Goal: Check status

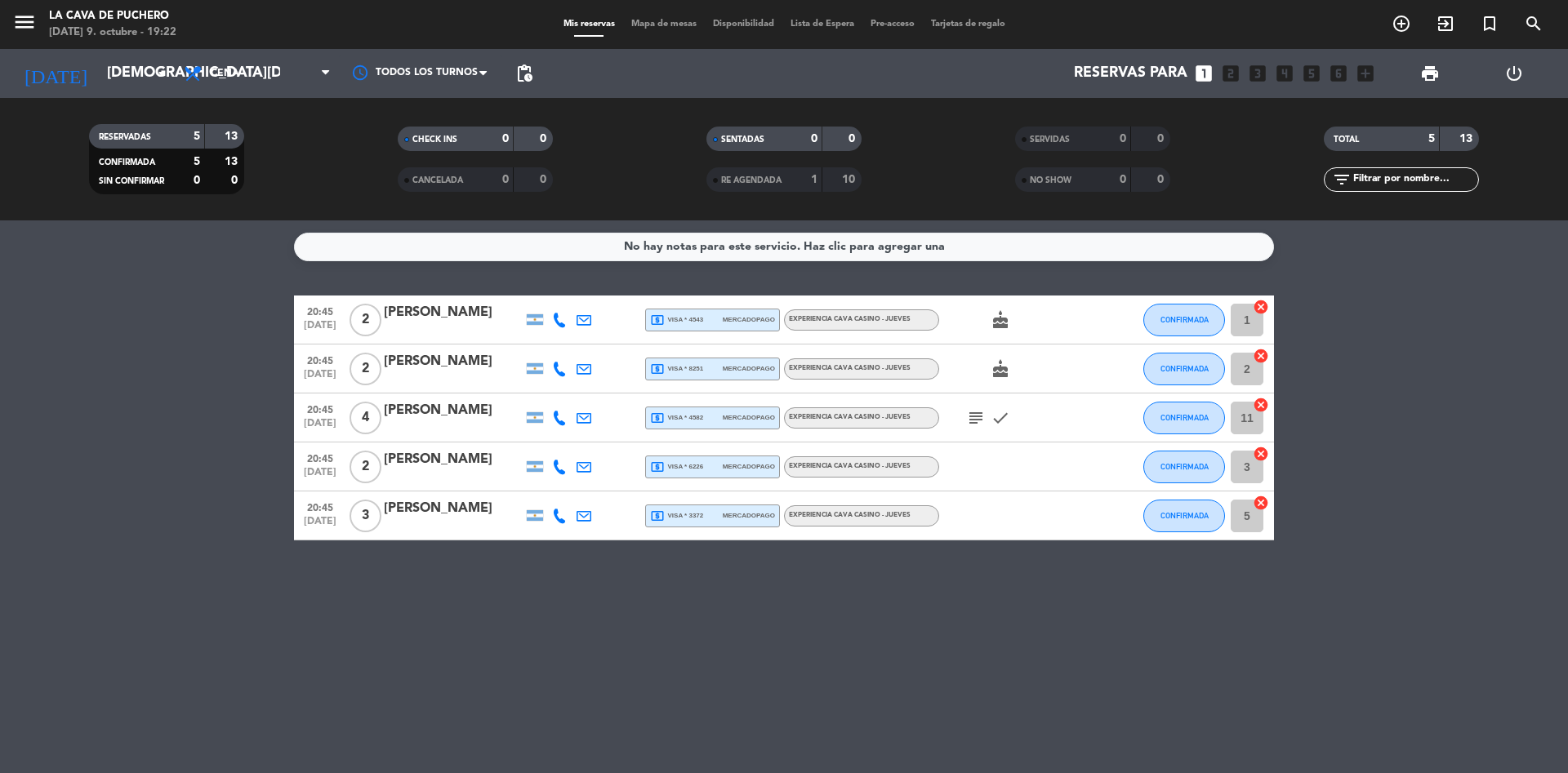
click at [990, 421] on span "check" at bounding box center [1001, 418] width 25 height 19
click at [977, 419] on icon "subject" at bounding box center [976, 418] width 19 height 19
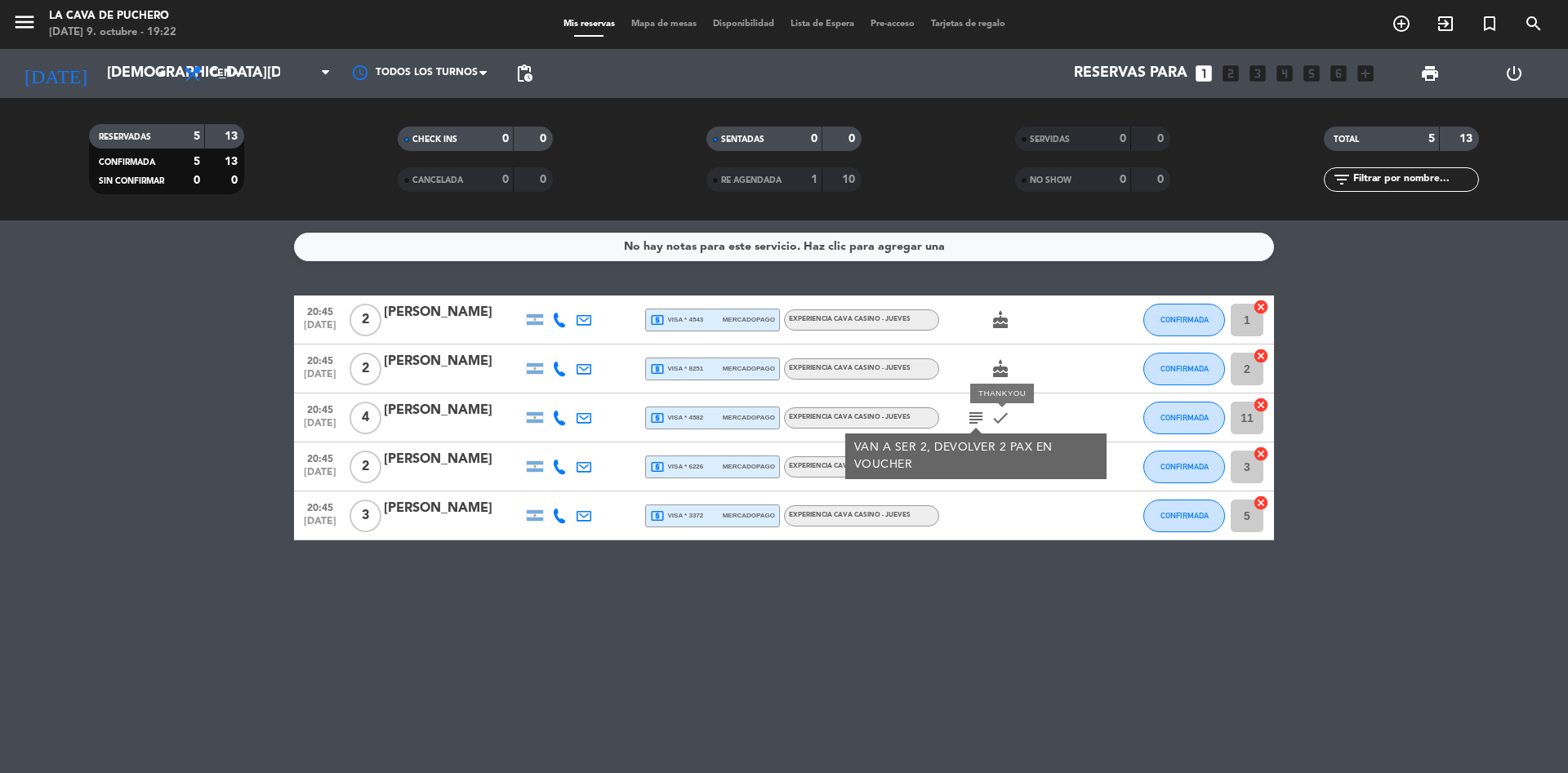
click at [997, 419] on icon "check" at bounding box center [1001, 418] width 19 height 19
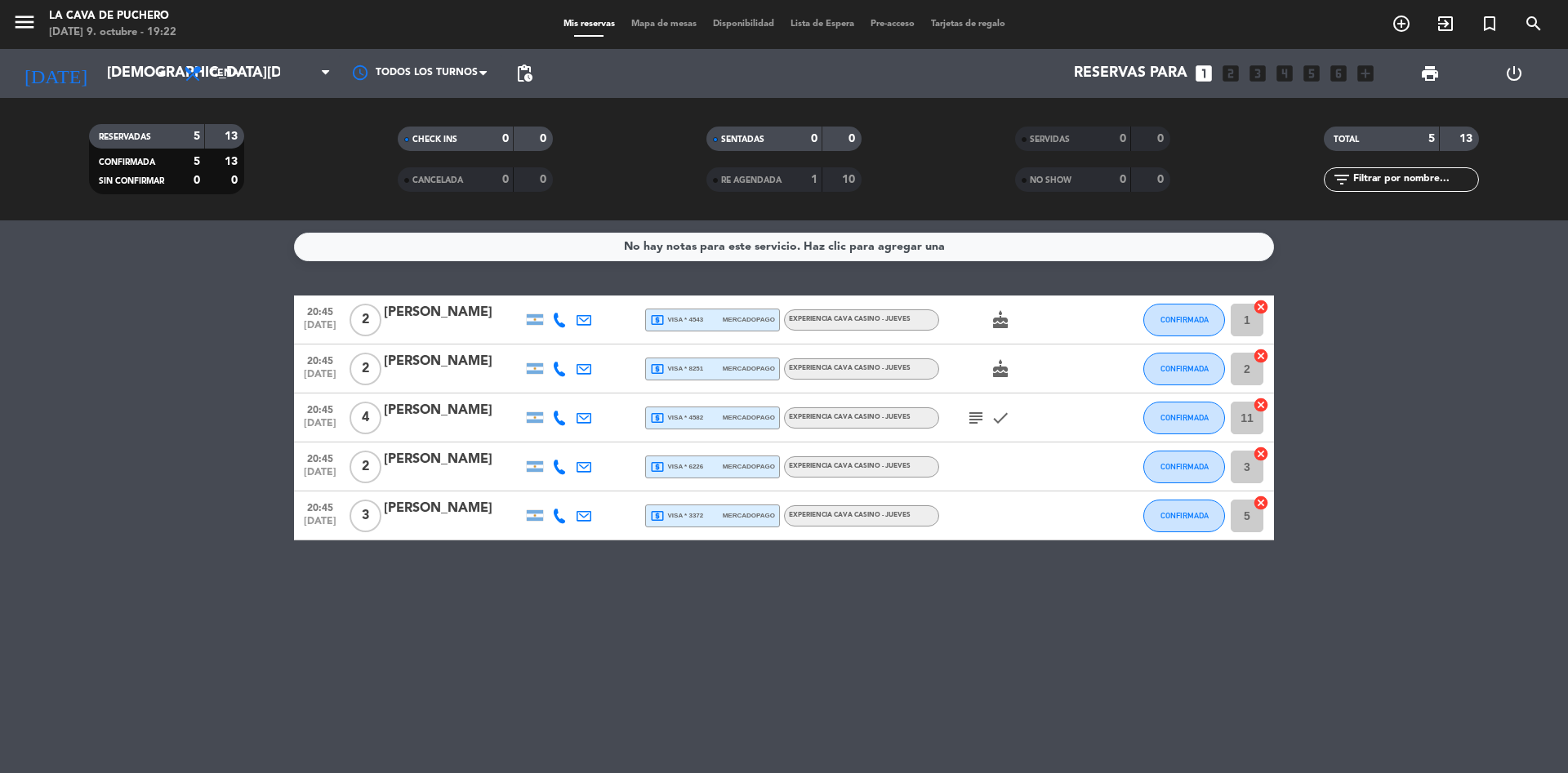
click at [562, 315] on icon at bounding box center [559, 319] width 15 height 15
click at [536, 291] on span "Copiar" at bounding box center [543, 293] width 34 height 18
click at [1065, 636] on div "No hay notas para este servicio. Haz clic para agregar una 20:45 [DATE] 2 [PERS…" at bounding box center [784, 497] width 1568 height 553
click at [828, 522] on div "EXPERIENCIA CAVA CASINO - JUEVES" at bounding box center [861, 516] width 155 height 21
click at [815, 469] on span "EXPERIENCIA CAVA CASINO - JUEVES" at bounding box center [850, 466] width 122 height 6
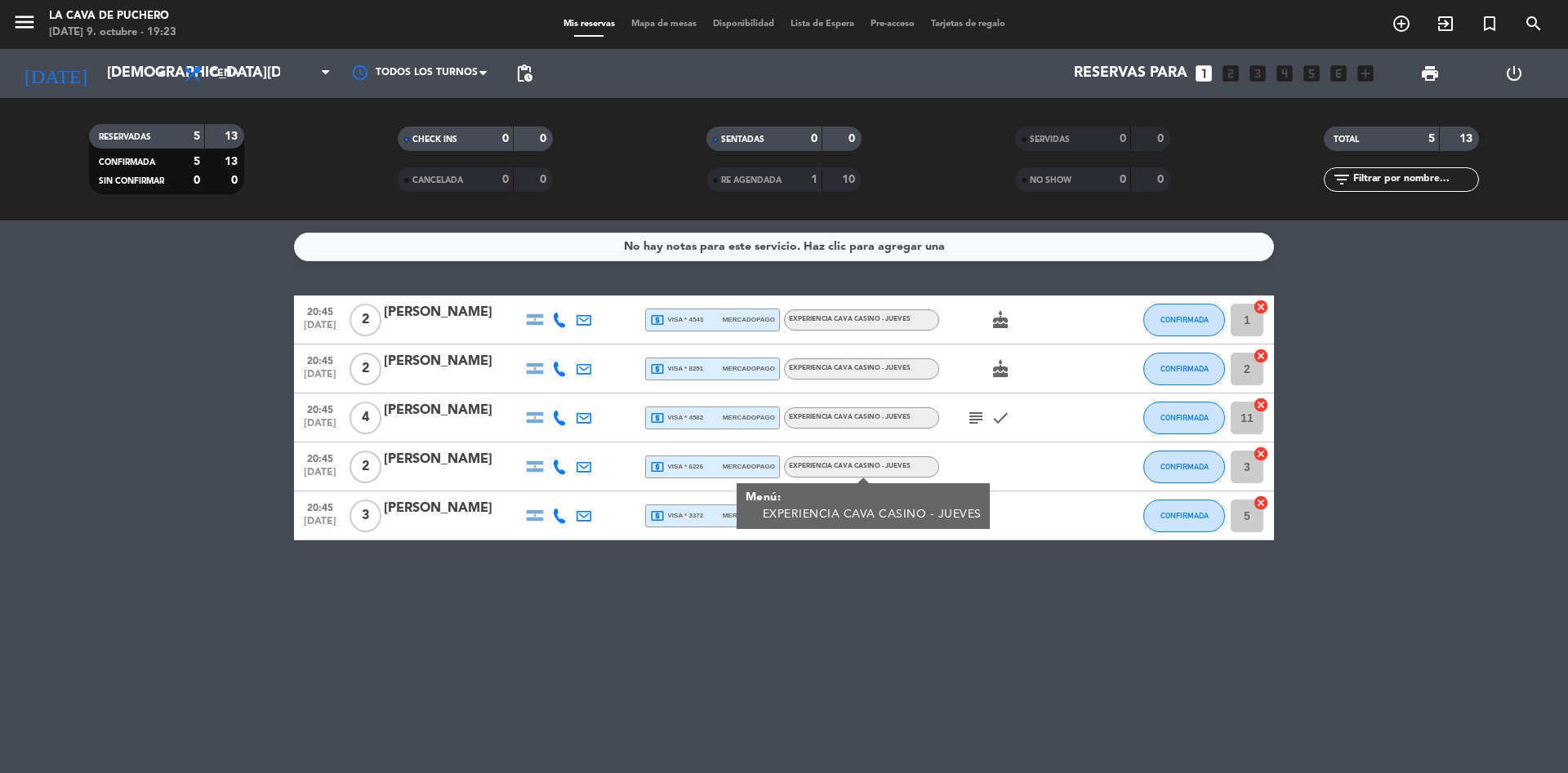
click at [812, 419] on span "EXPERIENCIA CAVA CASINO - JUEVES" at bounding box center [850, 417] width 122 height 6
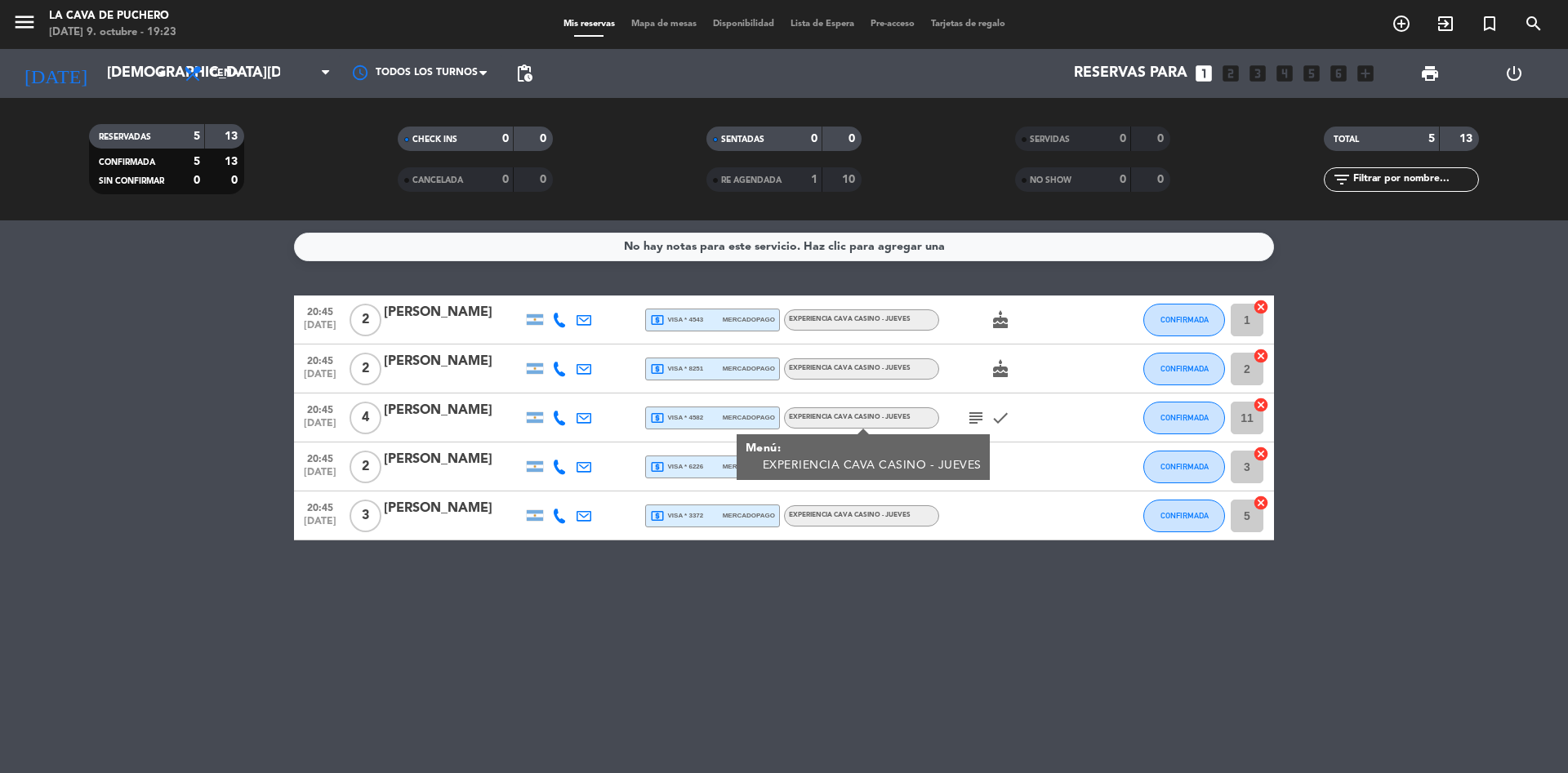
click at [799, 370] on span "EXPERIENCIA CAVA CASINO - JUEVES" at bounding box center [850, 368] width 122 height 6
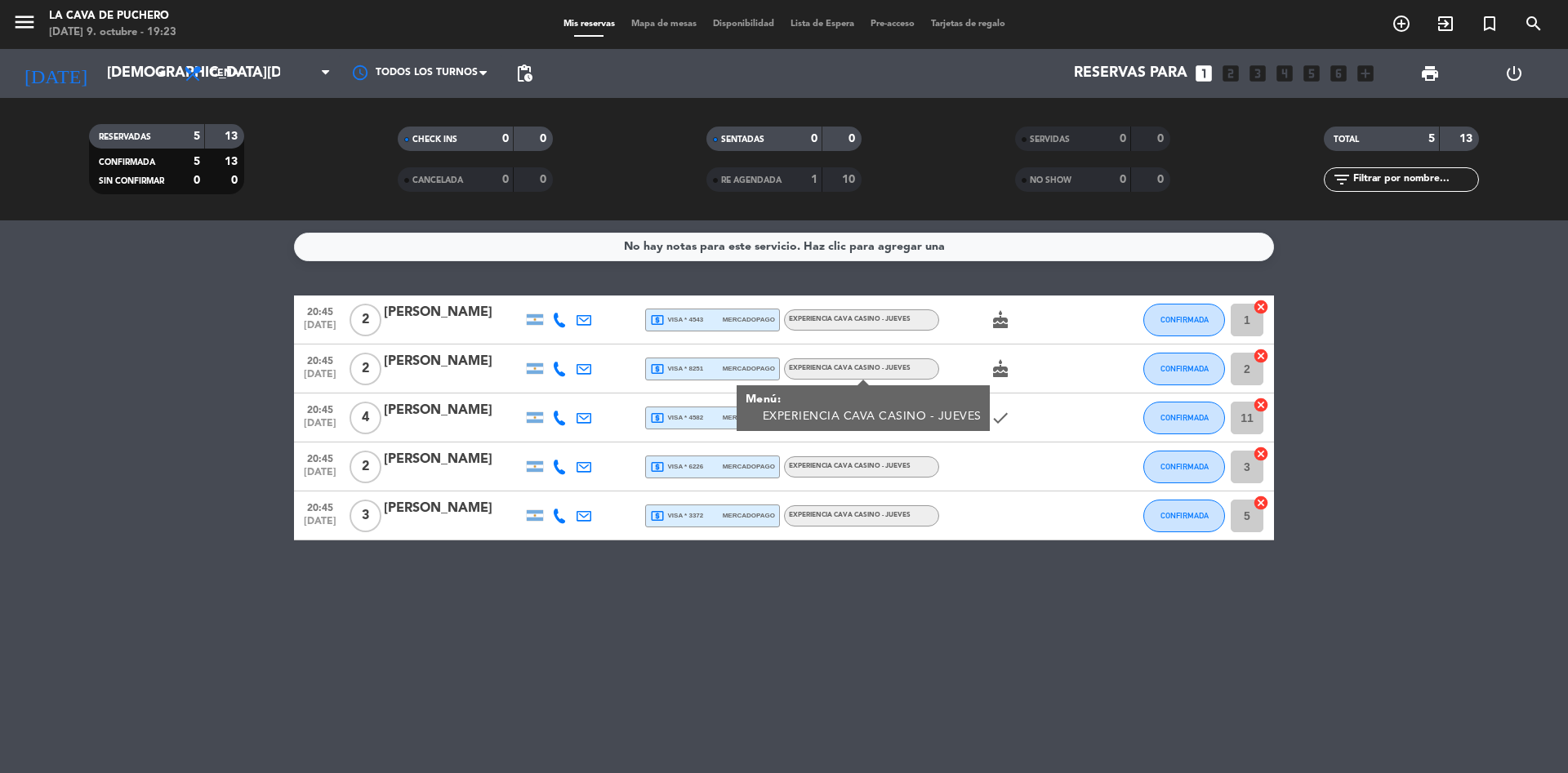
click at [838, 313] on div "EXPERIENCIA CAVA CASINO - JUEVES" at bounding box center [861, 320] width 155 height 21
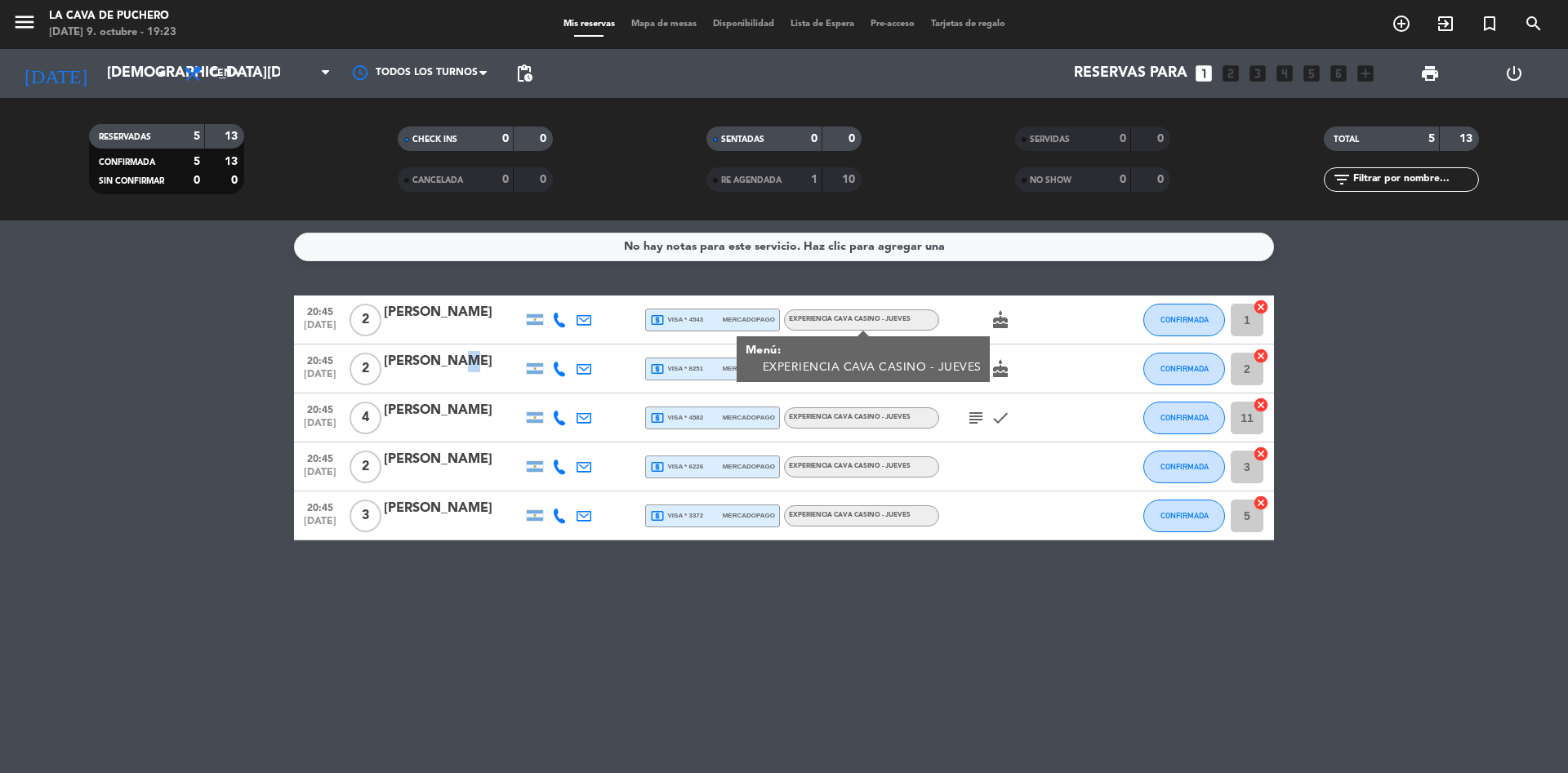
click at [442, 354] on div "[PERSON_NAME]" at bounding box center [453, 361] width 139 height 21
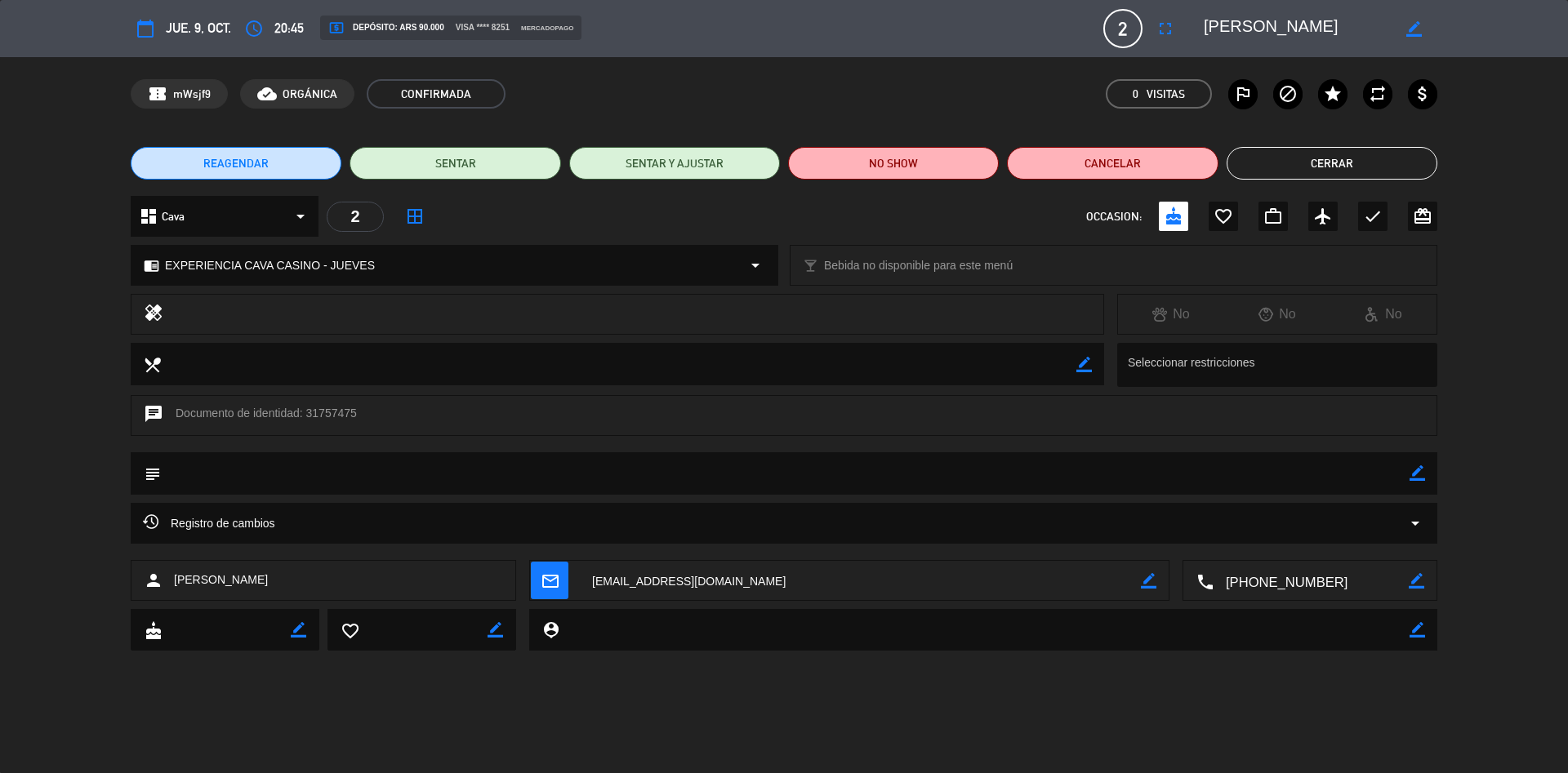
click at [701, 626] on textarea at bounding box center [984, 629] width 851 height 41
click at [652, 633] on textarea at bounding box center [984, 629] width 851 height 41
click at [1413, 633] on icon "border_color" at bounding box center [1418, 630] width 16 height 16
type textarea "d"
type textarea "DEVOLUCION"
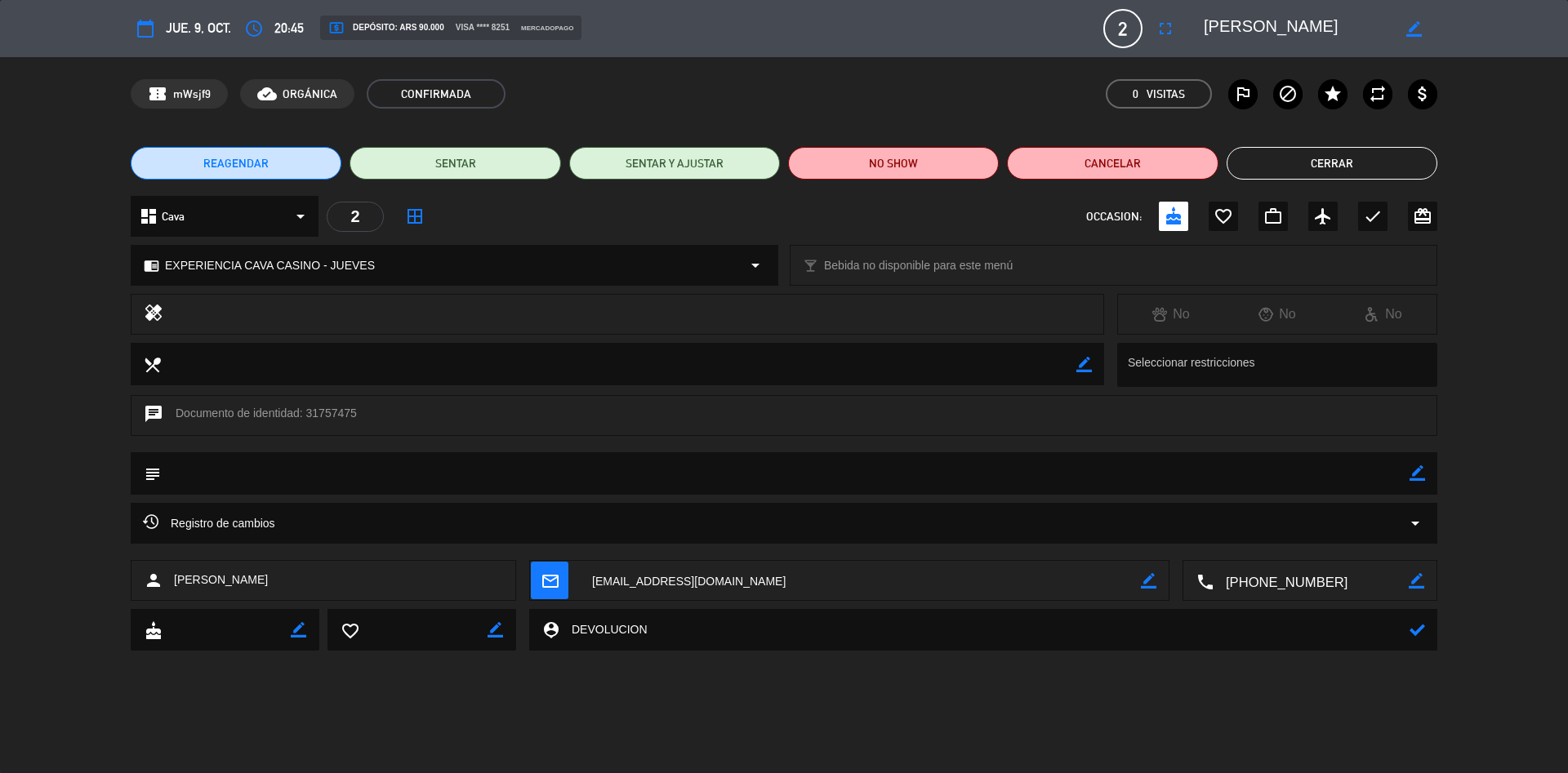
click at [1421, 626] on icon at bounding box center [1418, 630] width 16 height 16
